Goal: Find specific fact: Find specific fact

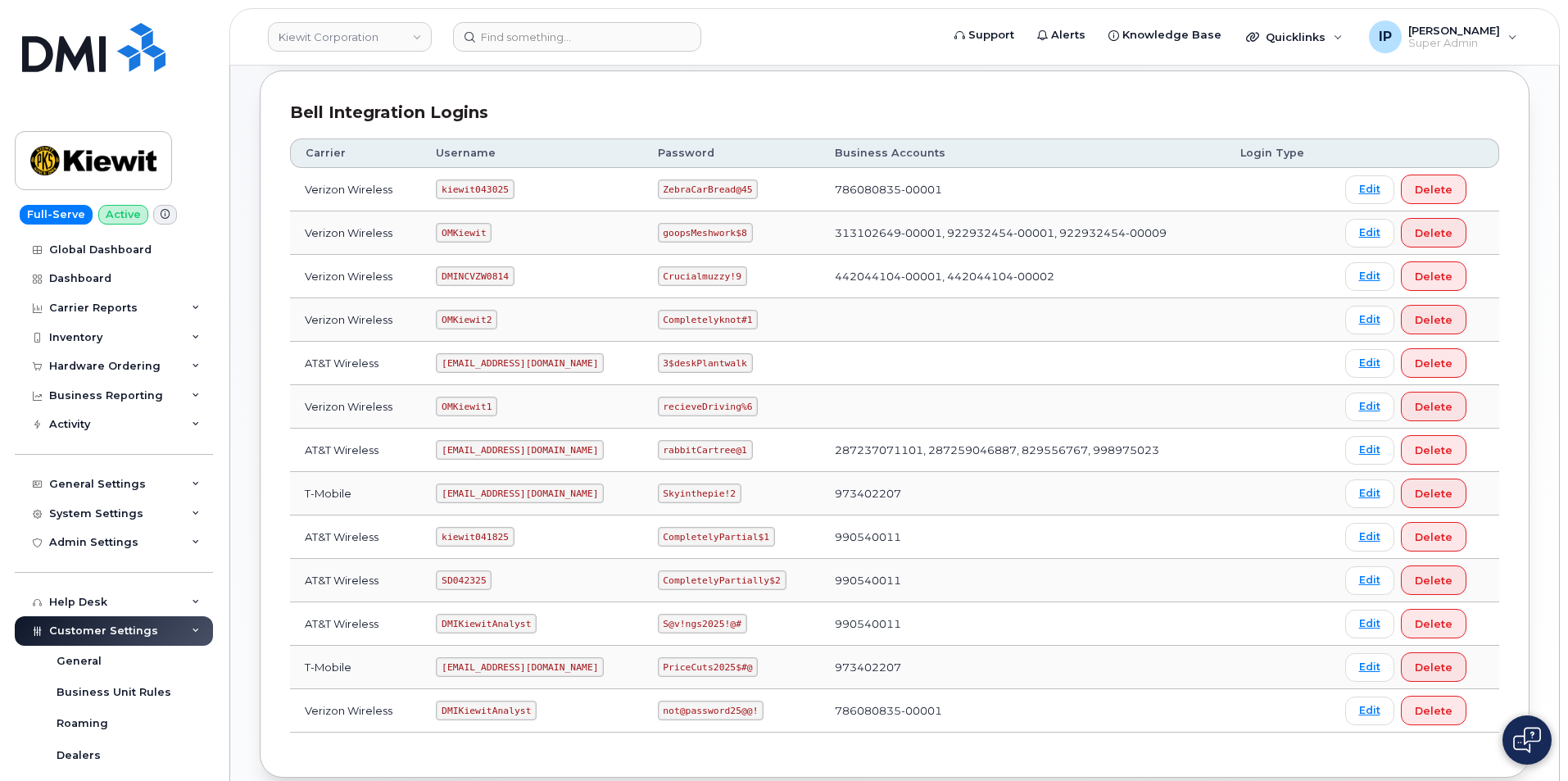
scroll to position [246, 0]
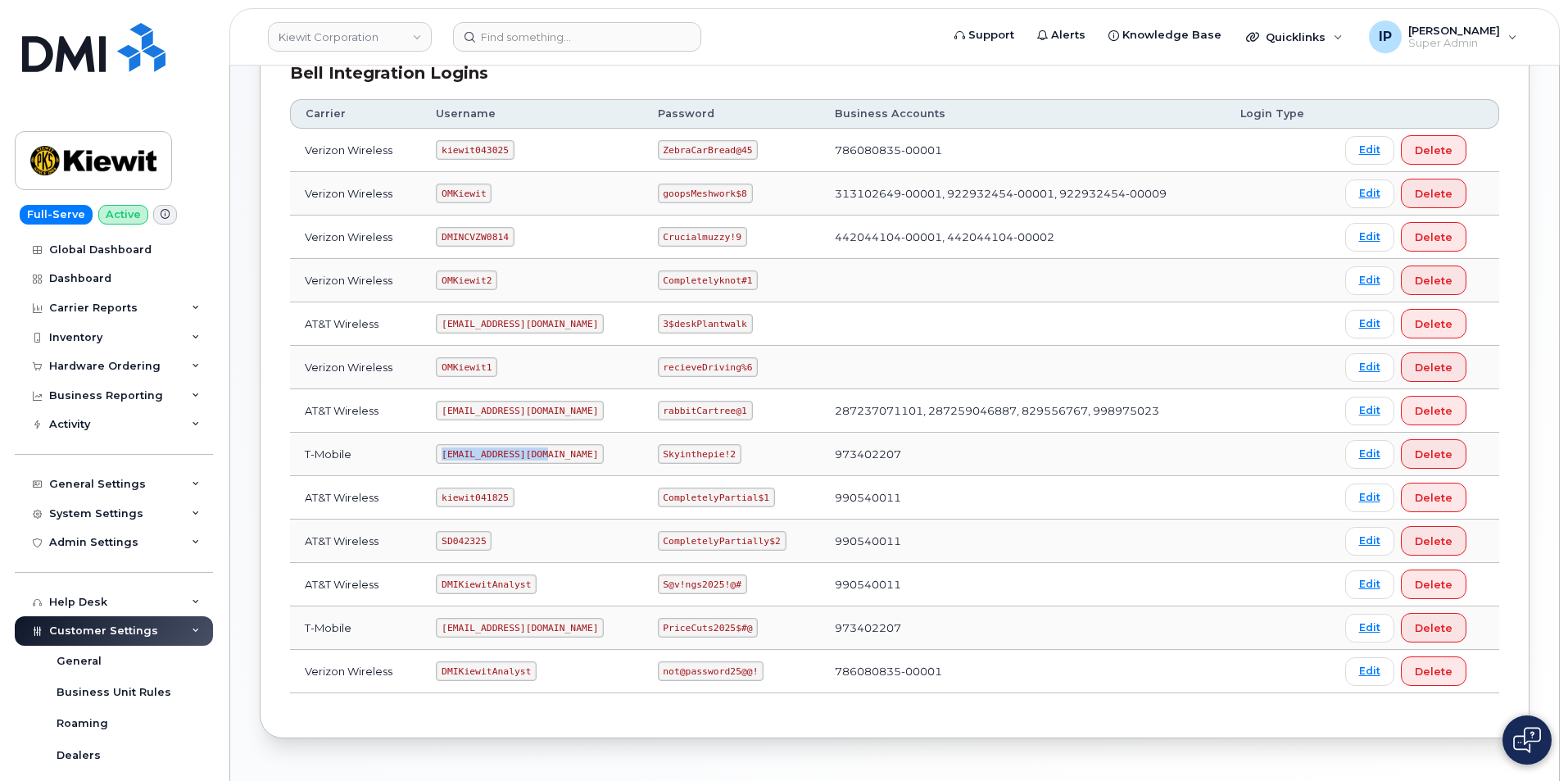
drag, startPoint x: 544, startPoint y: 452, endPoint x: 439, endPoint y: 440, distance: 105.7
click at [439, 440] on td "[EMAIL_ADDRESS][DOMAIN_NAME]" at bounding box center [532, 455] width 221 height 43
copy code "[EMAIL_ADDRESS][DOMAIN_NAME]"
drag, startPoint x: 732, startPoint y: 450, endPoint x: 664, endPoint y: 463, distance: 69.2
click at [664, 463] on code "Skyinthepie!2" at bounding box center [699, 454] width 83 height 20
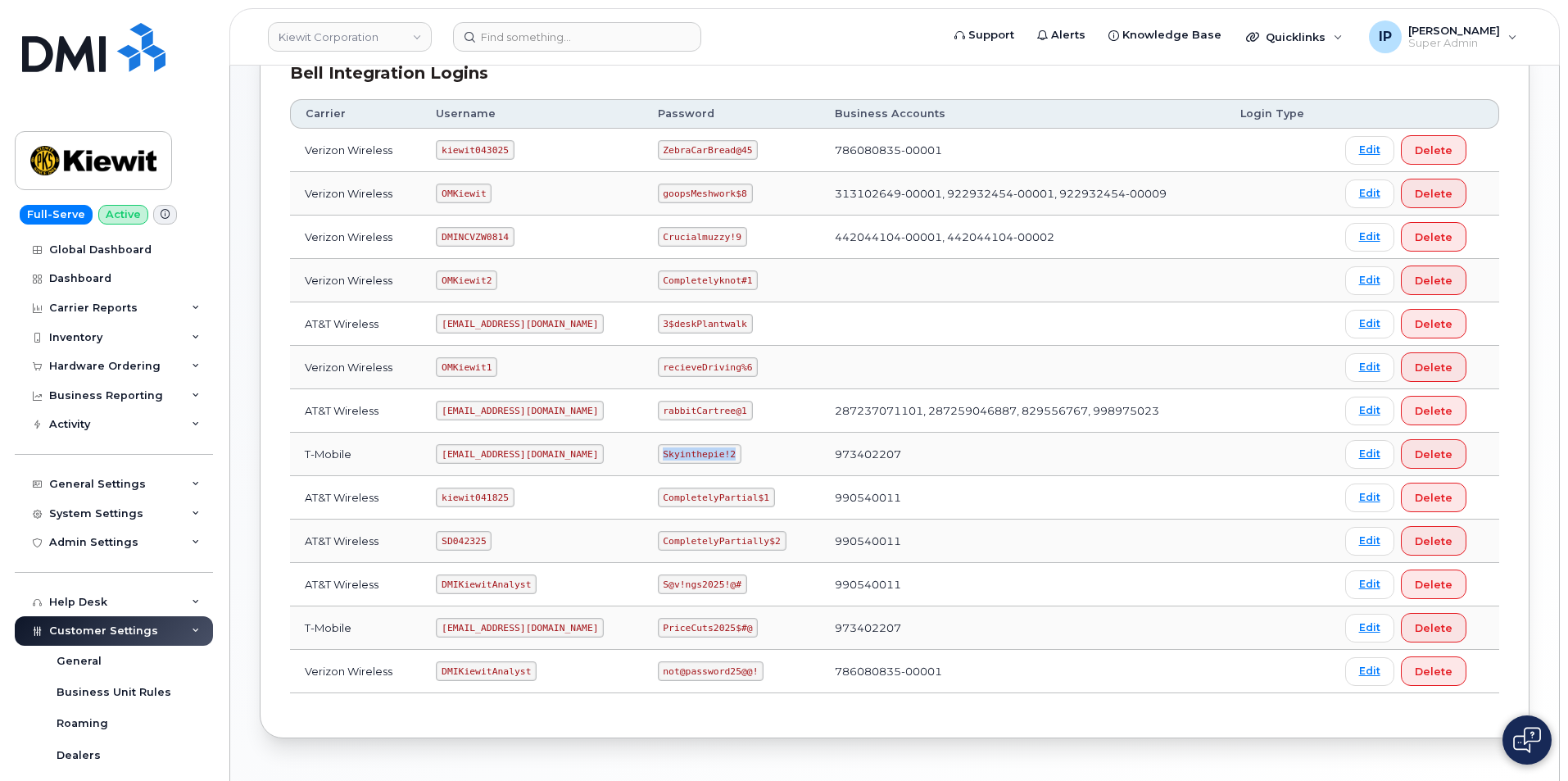
copy code "Skyinthepie!2"
drag, startPoint x: 915, startPoint y: 443, endPoint x: 826, endPoint y: 460, distance: 90.6
click at [826, 460] on td "973402207" at bounding box center [1023, 455] width 405 height 43
copy td "973402207"
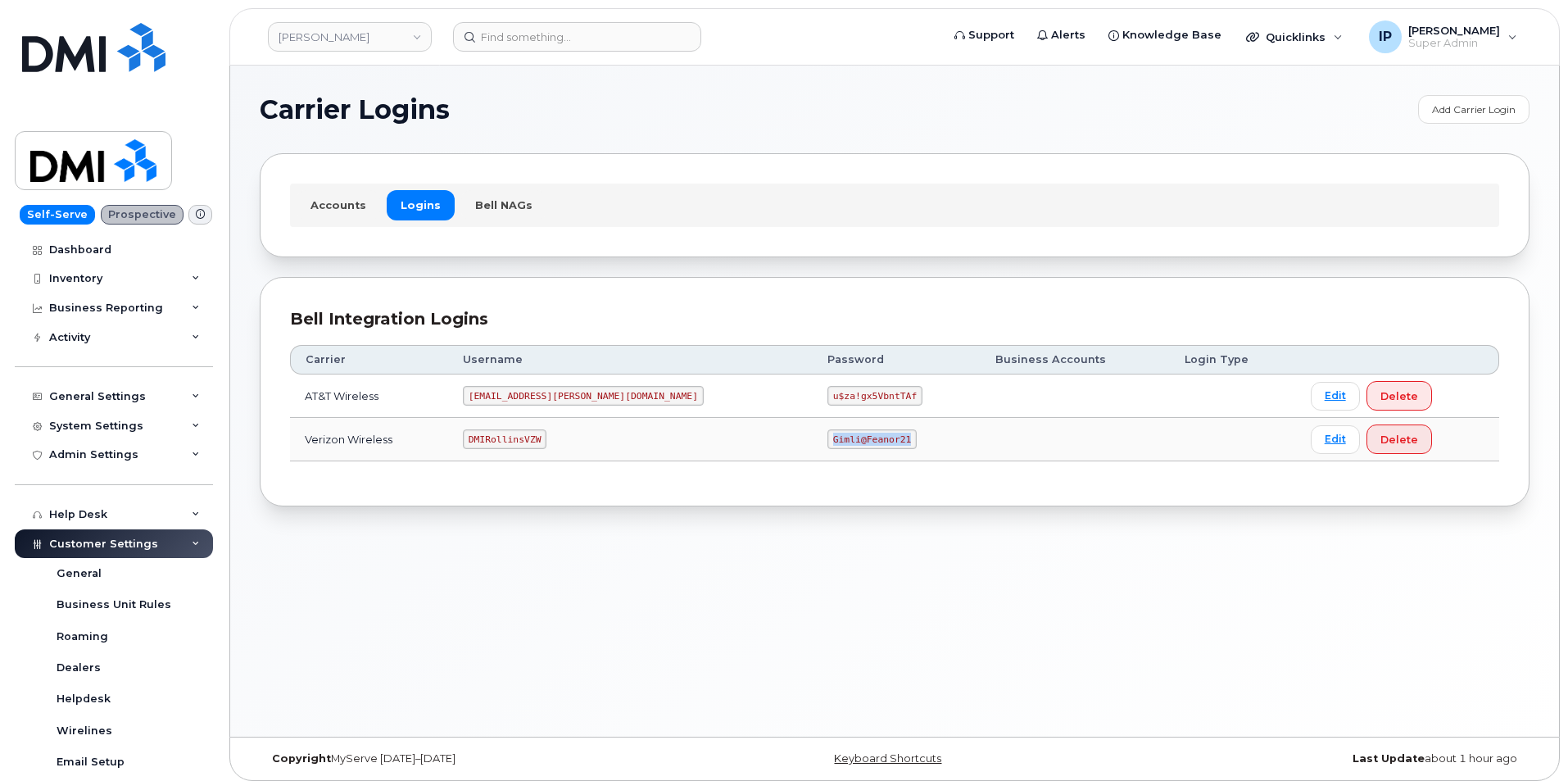
drag, startPoint x: 804, startPoint y: 438, endPoint x: 728, endPoint y: 439, distance: 76.0
click at [827, 439] on code "Gimli@Feanor21" at bounding box center [871, 439] width 89 height 20
copy code "Gimli@Feanor21"
